Goal: Find specific page/section: Find specific page/section

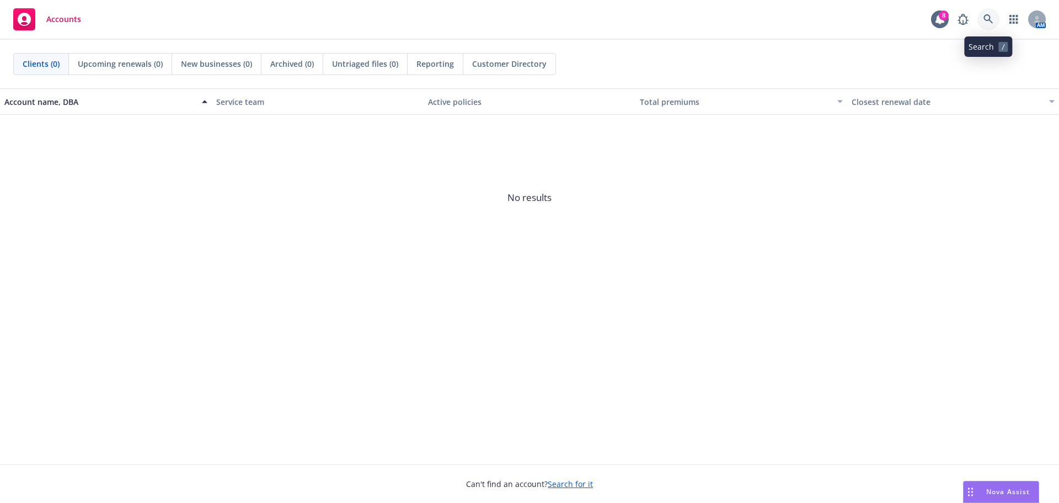
click at [987, 18] on icon at bounding box center [989, 19] width 10 height 10
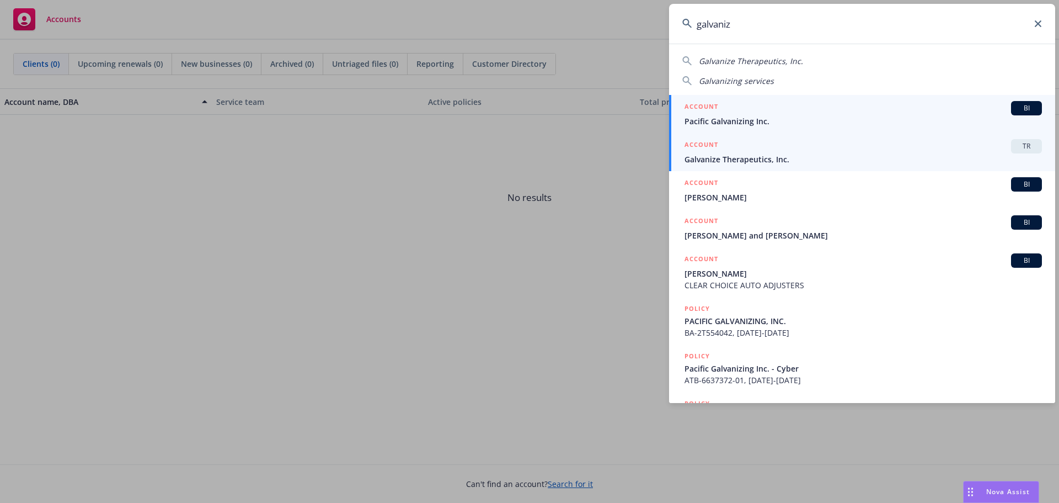
type input "galvaniz"
click at [749, 152] on div "ACCOUNT TR" at bounding box center [863, 146] width 357 height 14
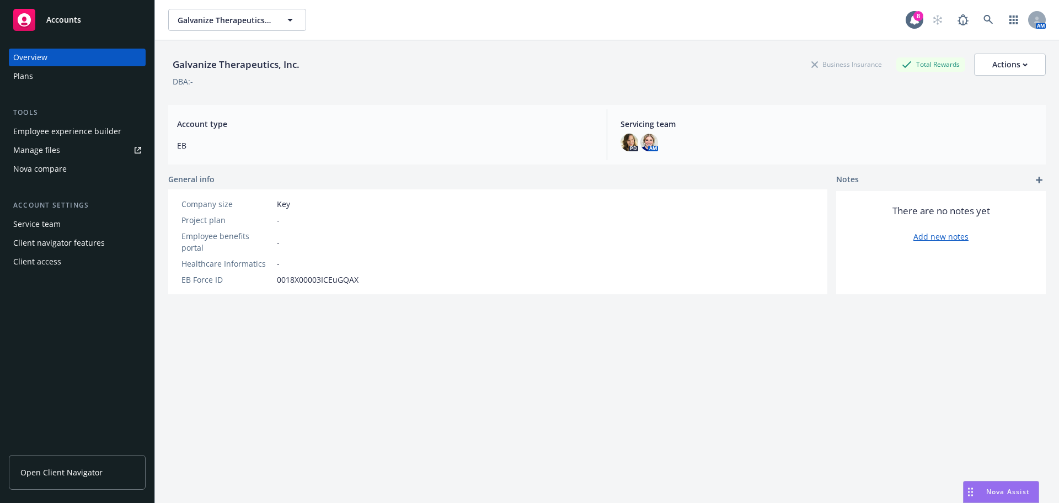
click at [52, 130] on div "Employee experience builder" at bounding box center [67, 131] width 108 height 18
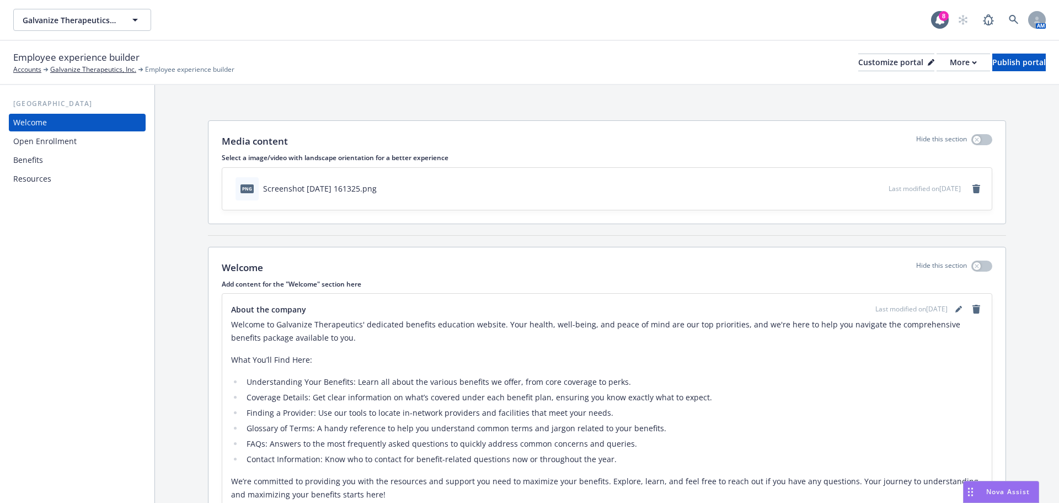
click at [72, 162] on div "Benefits" at bounding box center [77, 160] width 128 height 18
